Goal: Task Accomplishment & Management: Complete application form

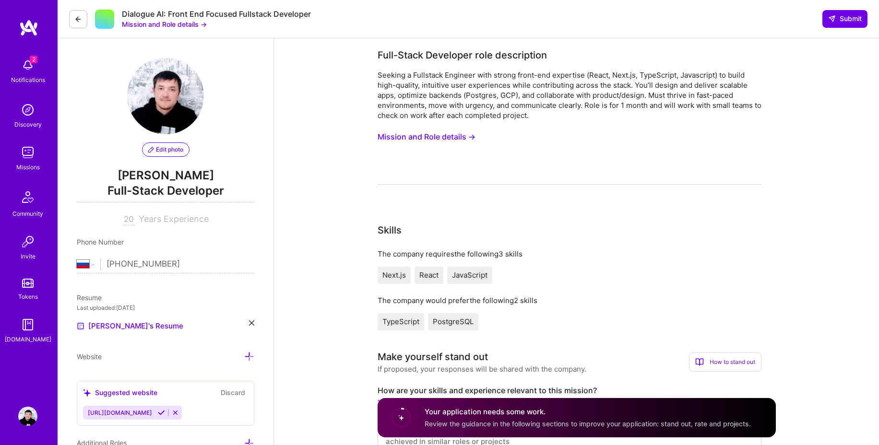
select select "RU"
click at [26, 151] on img at bounding box center [27, 152] width 19 height 19
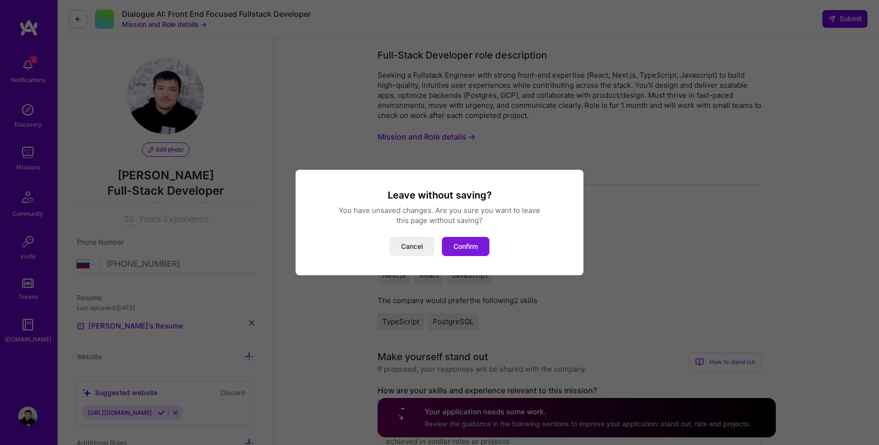
click at [464, 249] on button "Confirm" at bounding box center [465, 246] width 47 height 19
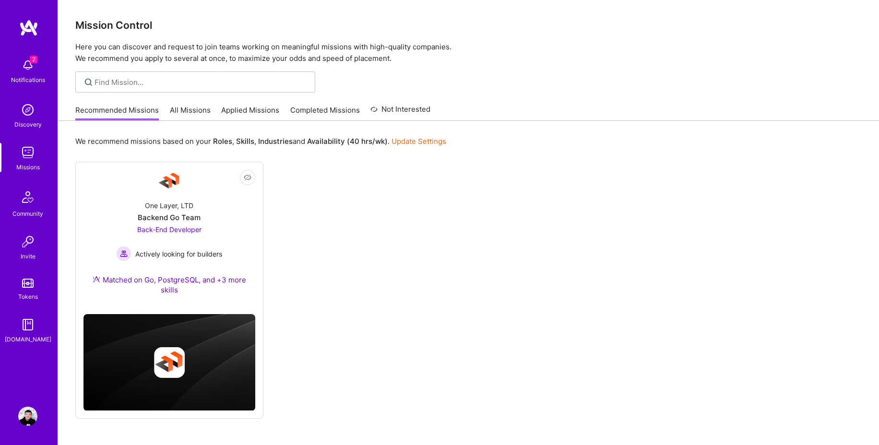
click at [472, 193] on div "Not Interested One Layer, LTD Backend Go Team Back-End Developer Actively looki…" at bounding box center [468, 290] width 786 height 257
click at [504, 75] on div at bounding box center [468, 81] width 821 height 21
click at [480, 67] on div "Mission Control Here you can discover and request to join teams working on mean…" at bounding box center [468, 238] width 821 height 477
click at [490, 73] on div at bounding box center [468, 81] width 821 height 21
click at [490, 82] on div at bounding box center [468, 81] width 821 height 21
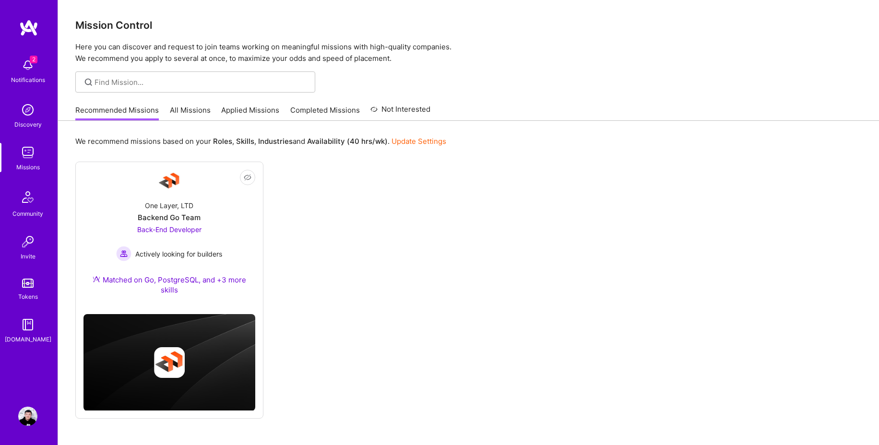
click at [482, 90] on div at bounding box center [468, 81] width 821 height 21
click at [487, 87] on div at bounding box center [468, 81] width 821 height 21
click at [490, 79] on div at bounding box center [468, 81] width 821 height 21
click at [500, 80] on div at bounding box center [468, 81] width 821 height 21
click at [530, 65] on div "Mission Control Here you can discover and request to join teams working on mean…" at bounding box center [468, 238] width 821 height 477
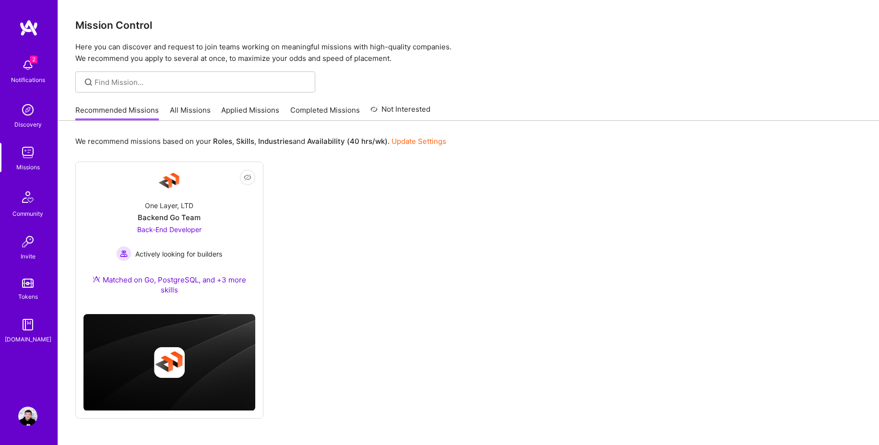
click at [27, 66] on img at bounding box center [27, 65] width 19 height 19
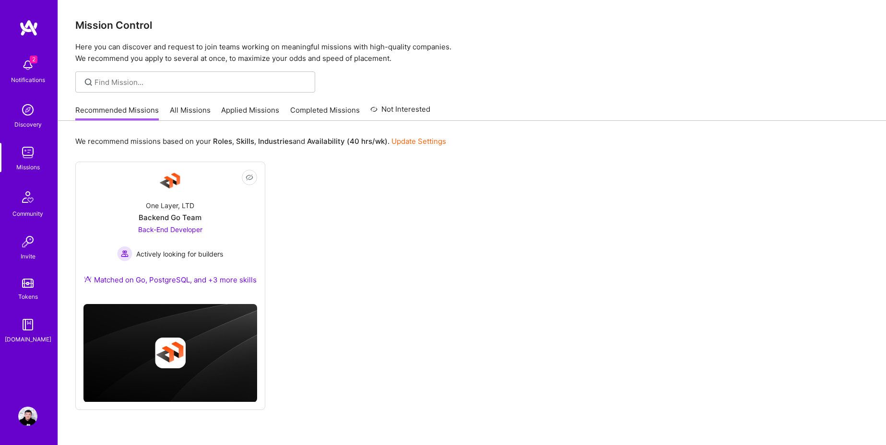
click at [34, 64] on div "2 Notifications Discovery Missions Community Invite Tokens [DOMAIN_NAME]" at bounding box center [29, 199] width 58 height 291
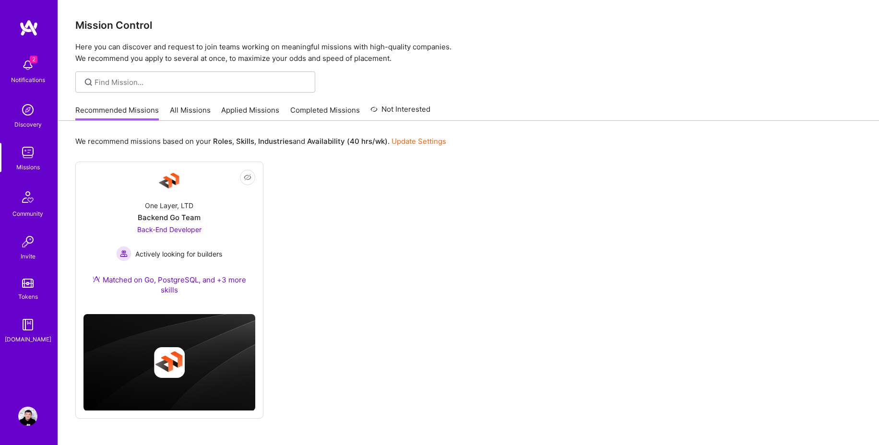
click at [27, 29] on img at bounding box center [28, 27] width 19 height 17
click at [501, 81] on div at bounding box center [468, 81] width 821 height 21
click at [27, 320] on img at bounding box center [27, 324] width 19 height 19
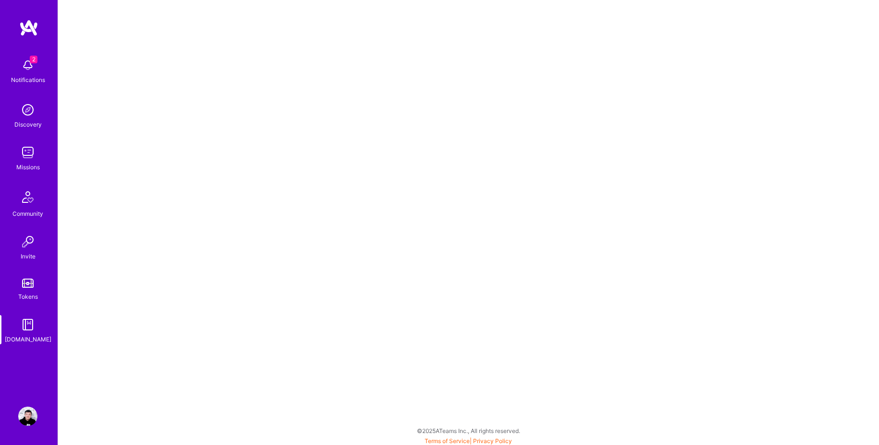
click at [29, 37] on div "2 Notifications Discovery Missions Community Invite Tokens A.Guide" at bounding box center [29, 206] width 58 height 374
click at [31, 69] on img at bounding box center [27, 65] width 19 height 19
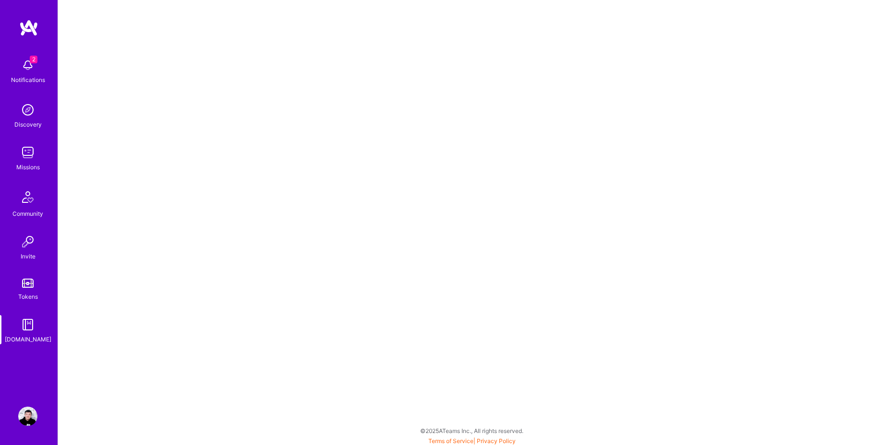
click at [31, 29] on img at bounding box center [28, 27] width 19 height 17
